Goal: Information Seeking & Learning: Learn about a topic

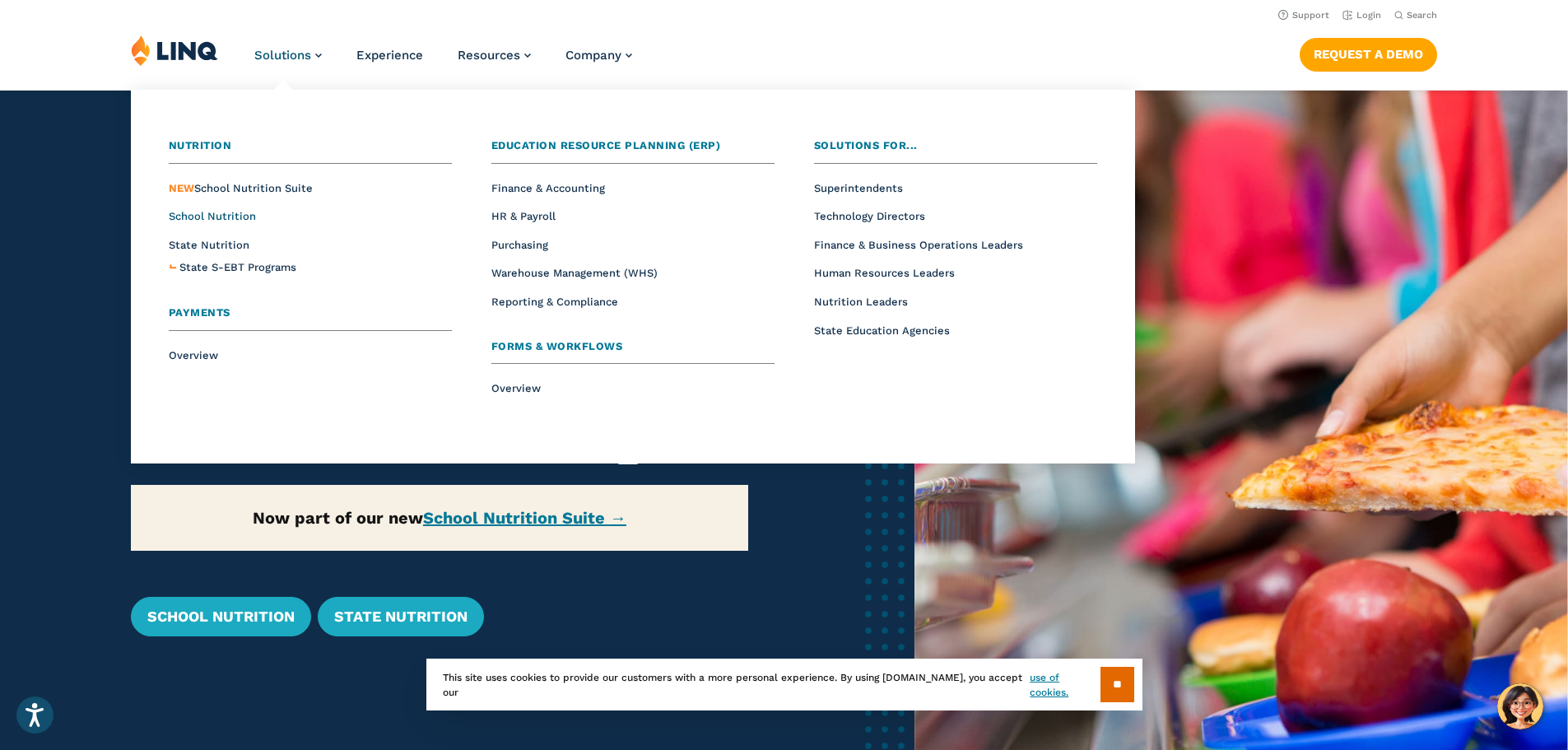
click at [203, 214] on span "School Nutrition" at bounding box center [212, 216] width 87 height 12
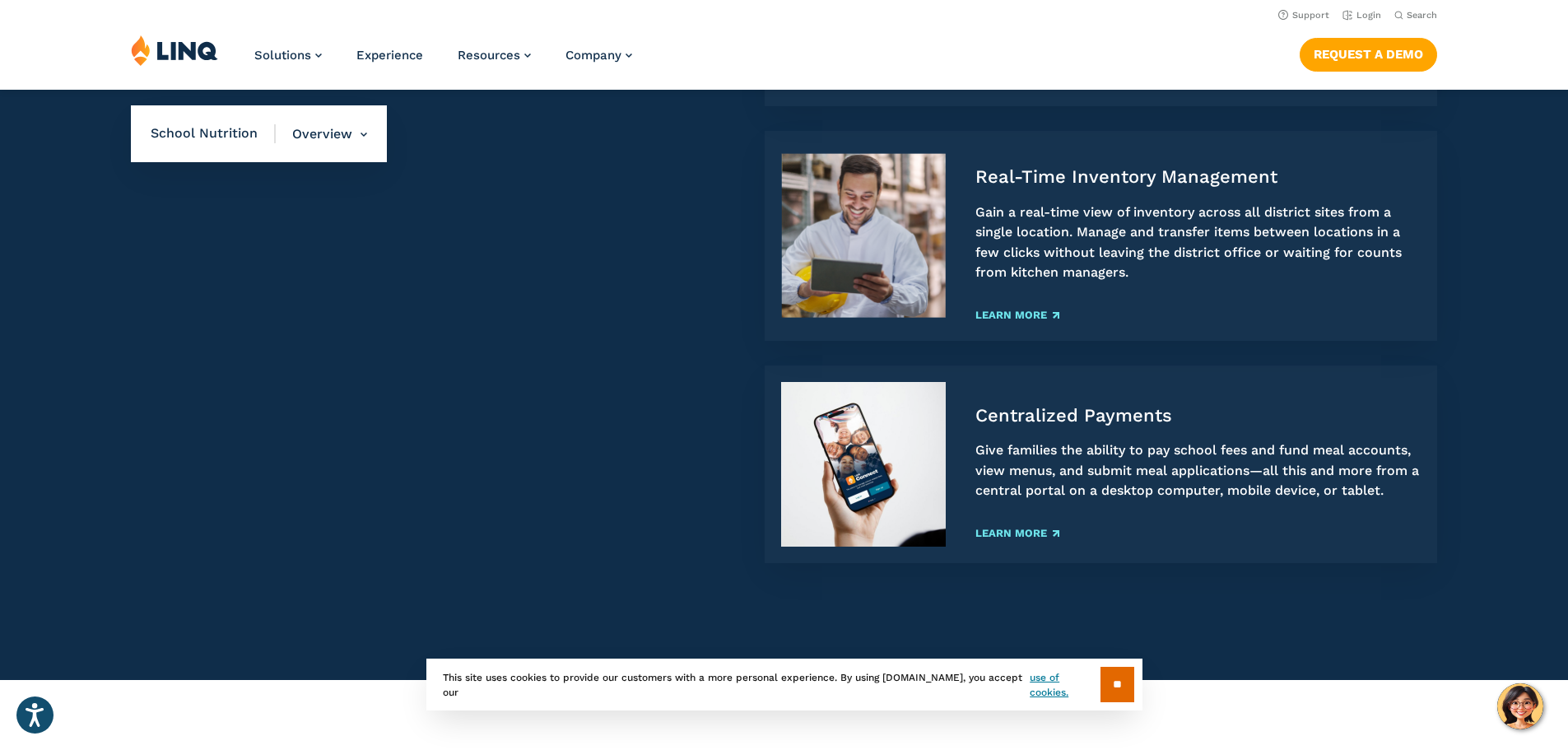
scroll to position [1317, 0]
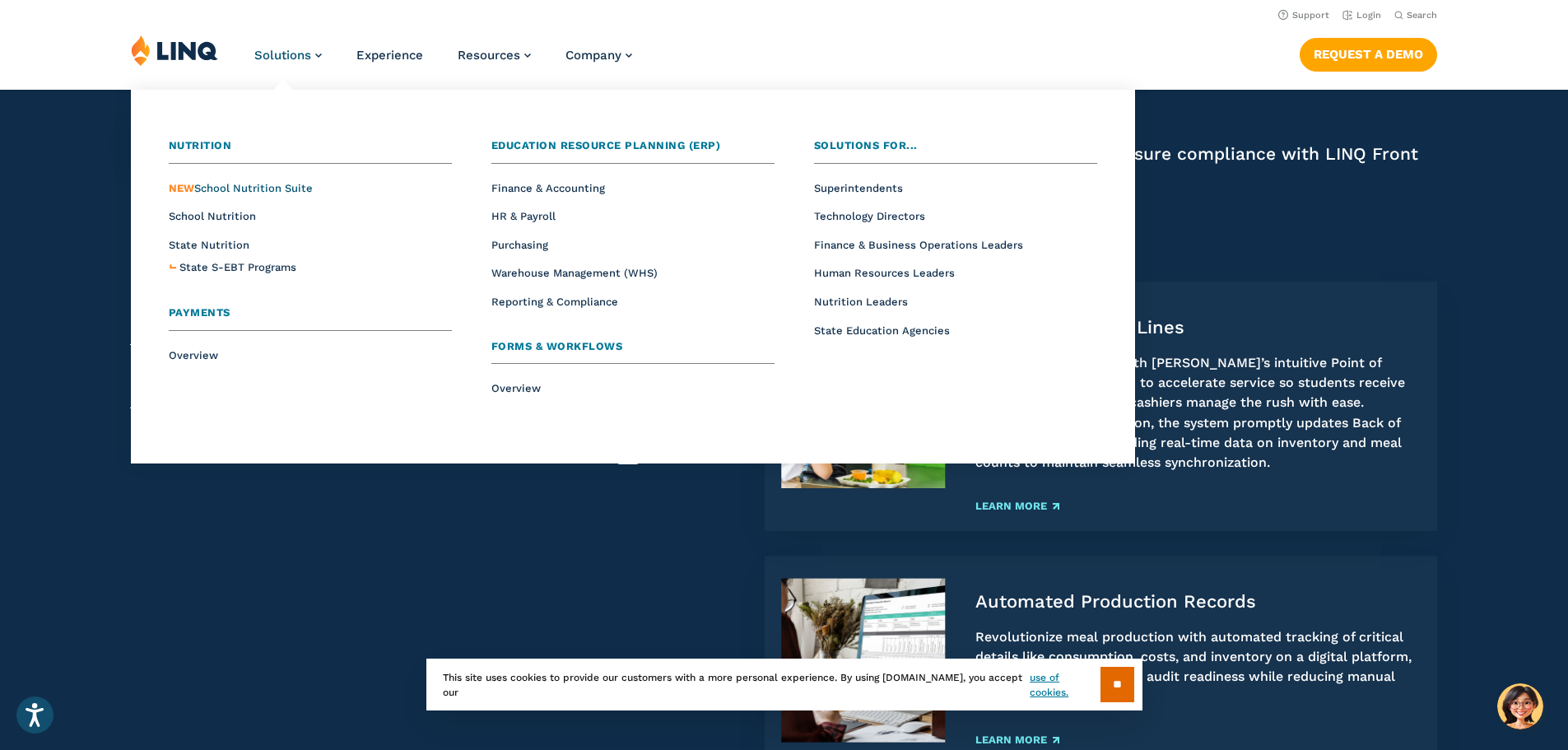
click at [278, 189] on span "NEW School Nutrition Suite" at bounding box center [240, 187] width 144 height 12
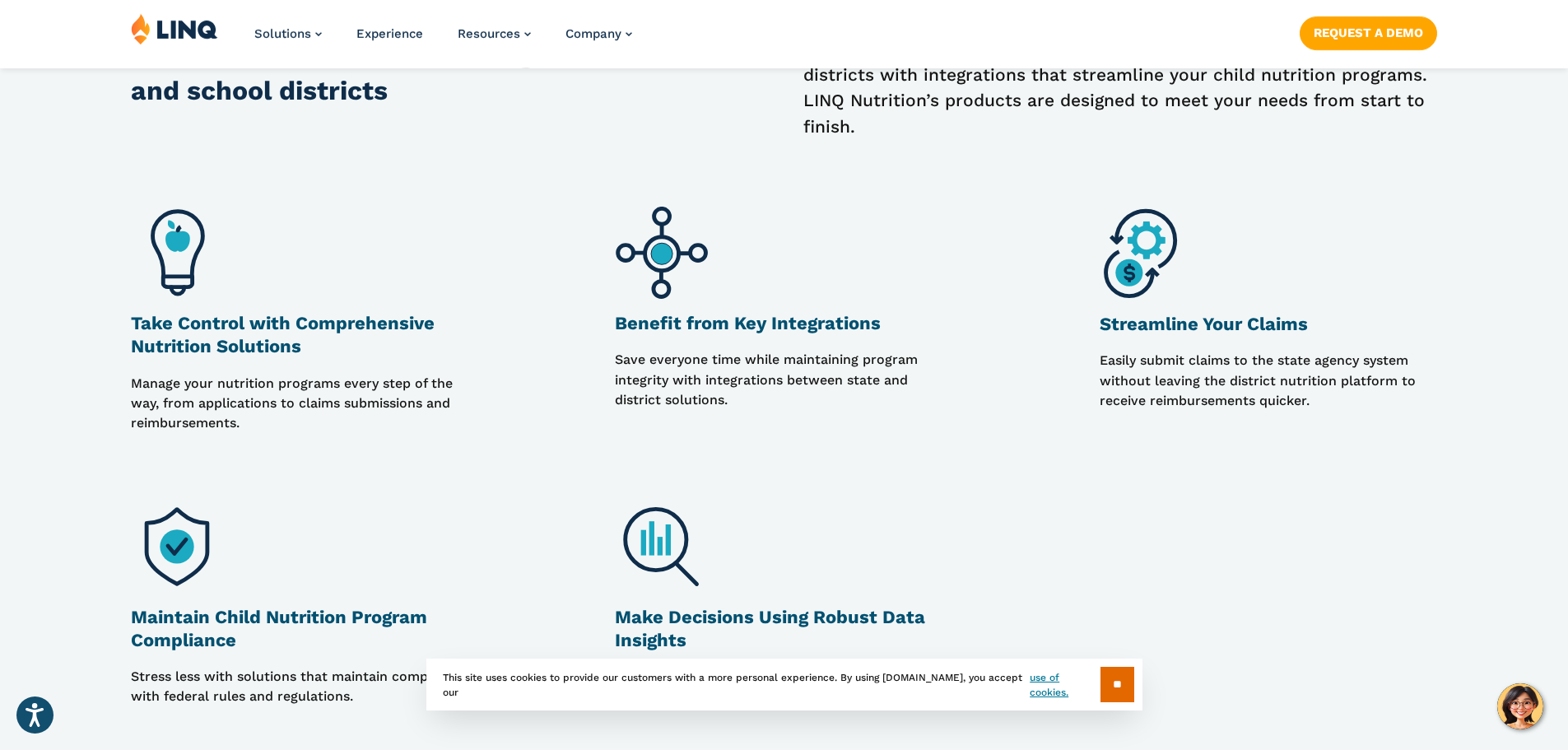
scroll to position [1729, 0]
